Goal: Check status: Check status

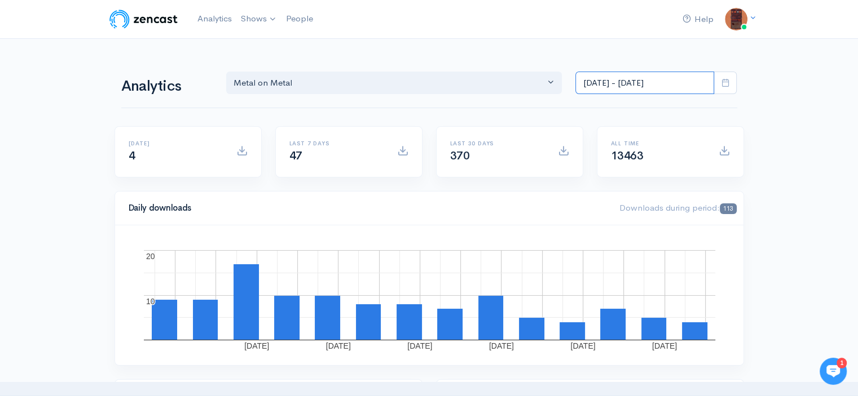
click at [617, 80] on input "[DATE] - [DATE]" at bounding box center [644, 83] width 139 height 23
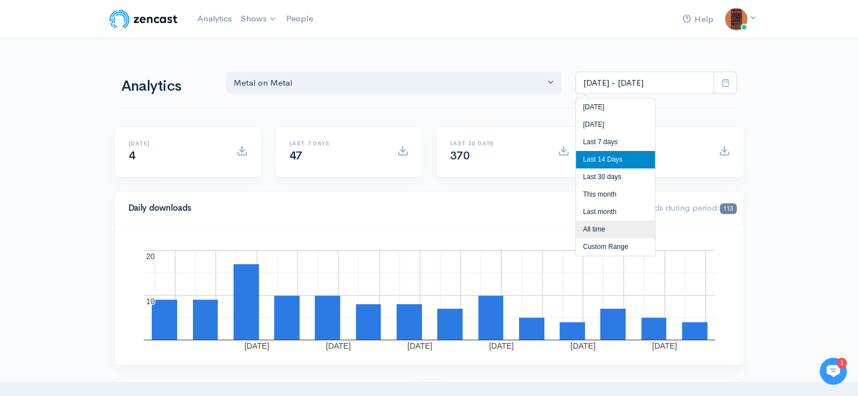
click at [599, 223] on li "All time" at bounding box center [615, 229] width 79 height 17
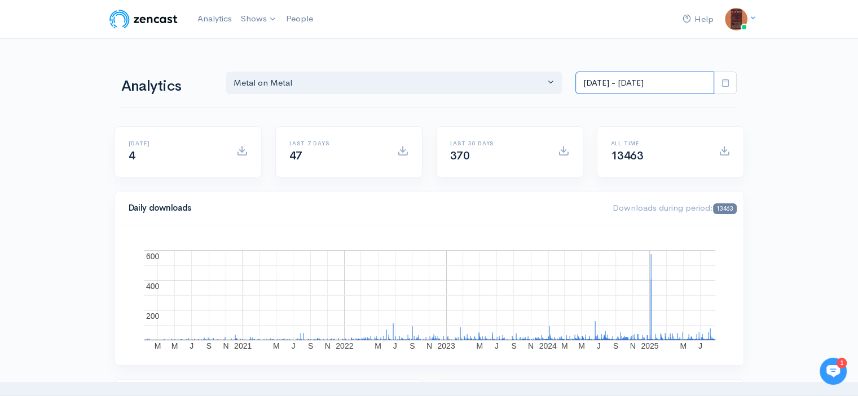
click at [656, 78] on input "[DATE] - [DATE]" at bounding box center [644, 83] width 139 height 23
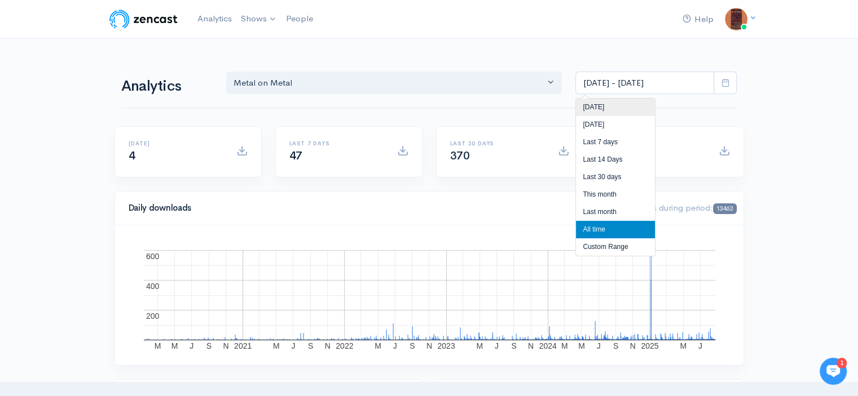
click at [591, 105] on li "[DATE]" at bounding box center [615, 107] width 79 height 17
type input "[DATE] - [DATE]"
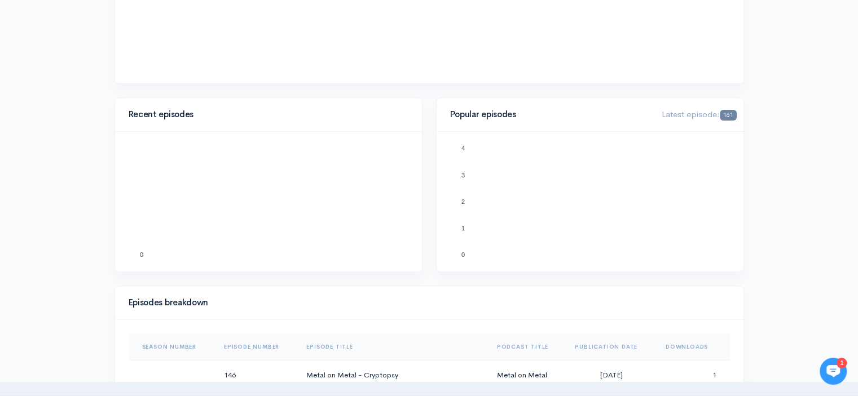
scroll to position [564, 0]
